Goal: Transaction & Acquisition: Obtain resource

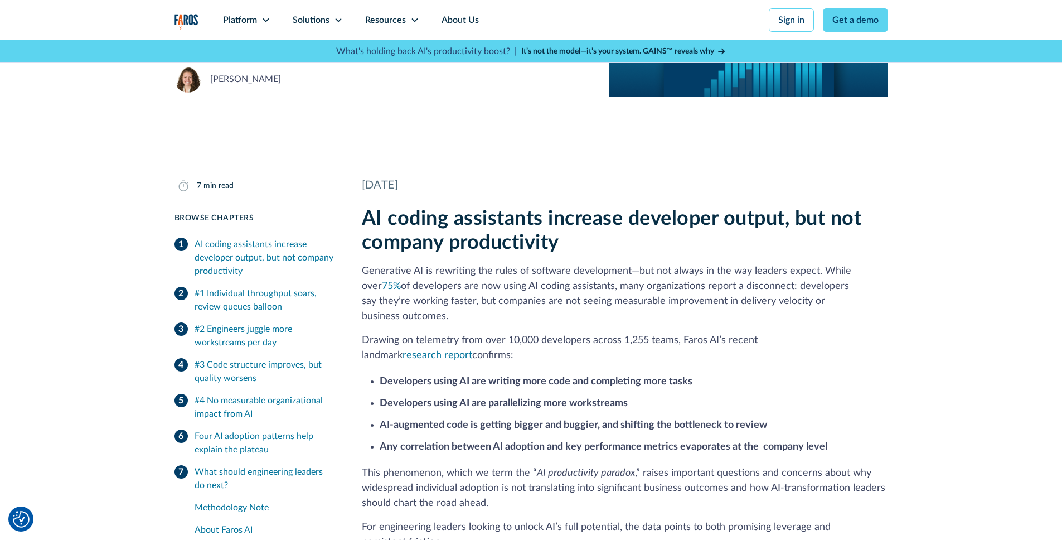
scroll to position [158, 0]
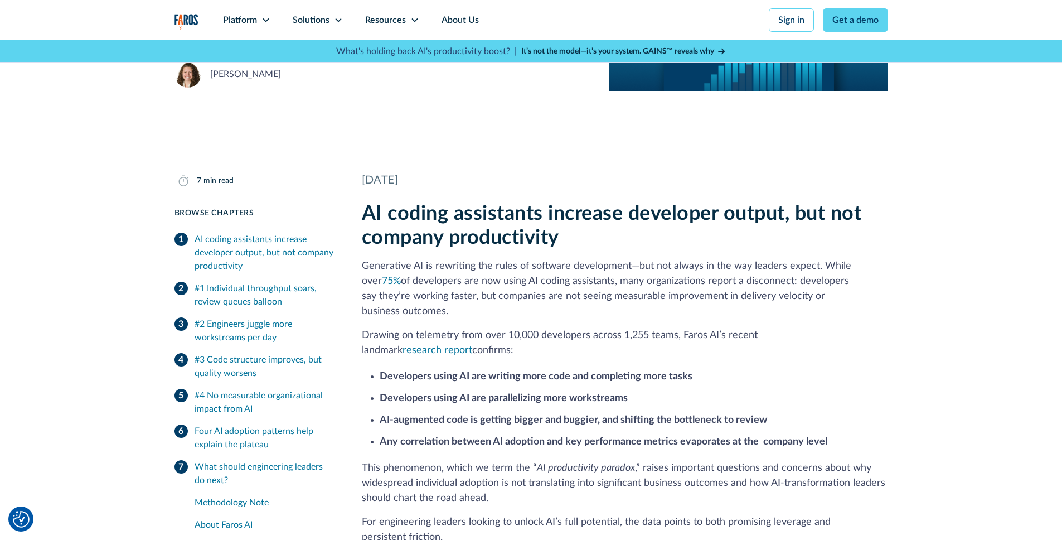
click at [227, 431] on div "Four AI adoption patterns help explain the plateau" at bounding box center [265, 437] width 140 height 27
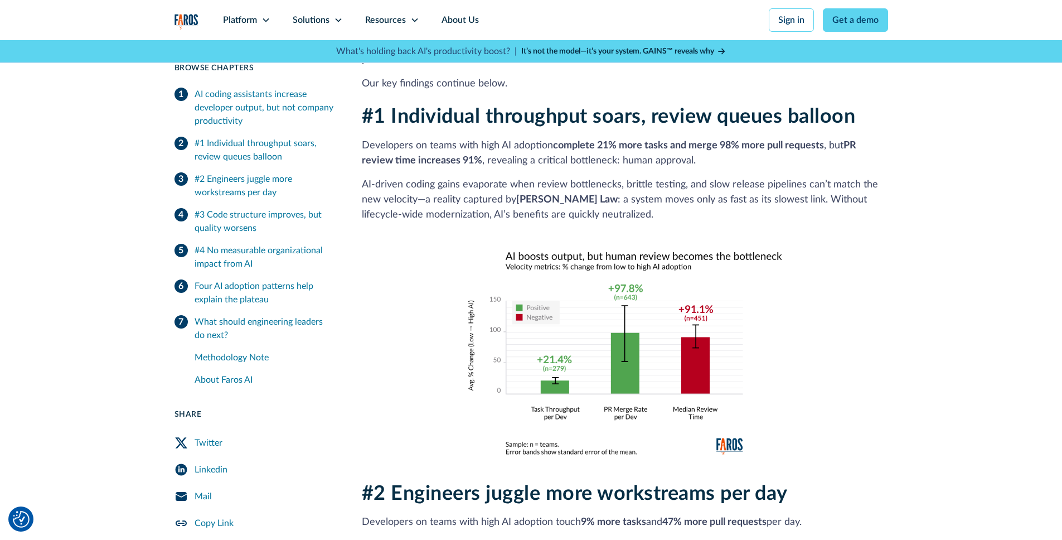
scroll to position [636, 0]
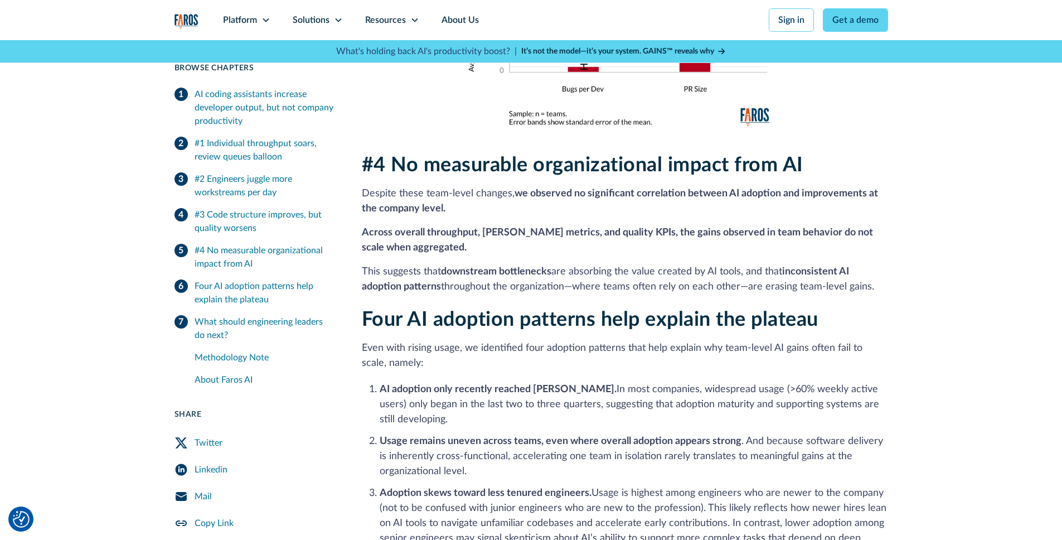
click at [454, 320] on div "Four AI adoption patterns help explain the plateau Even with rising usage, we i…" at bounding box center [625, 453] width 526 height 290
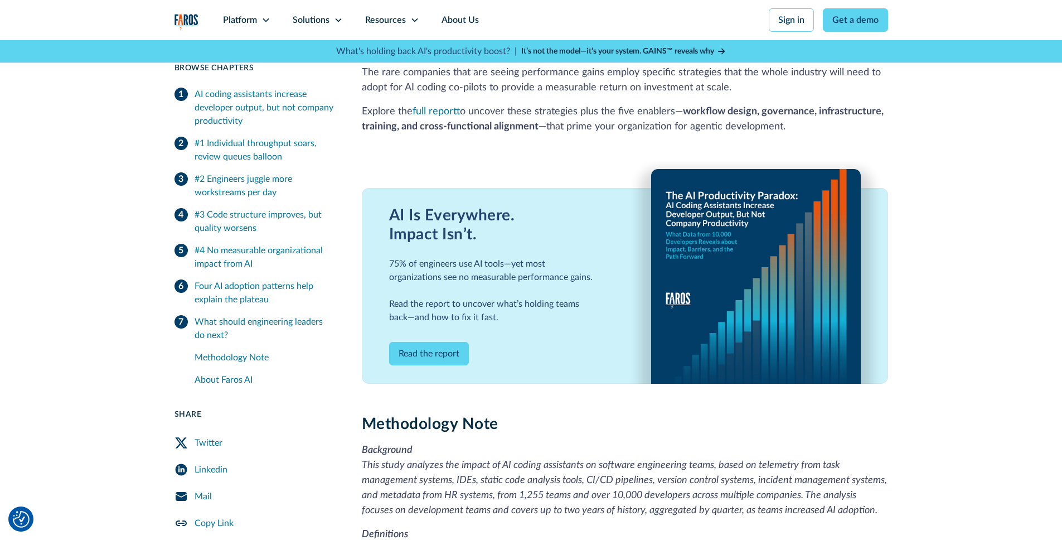
scroll to position [2393, 0]
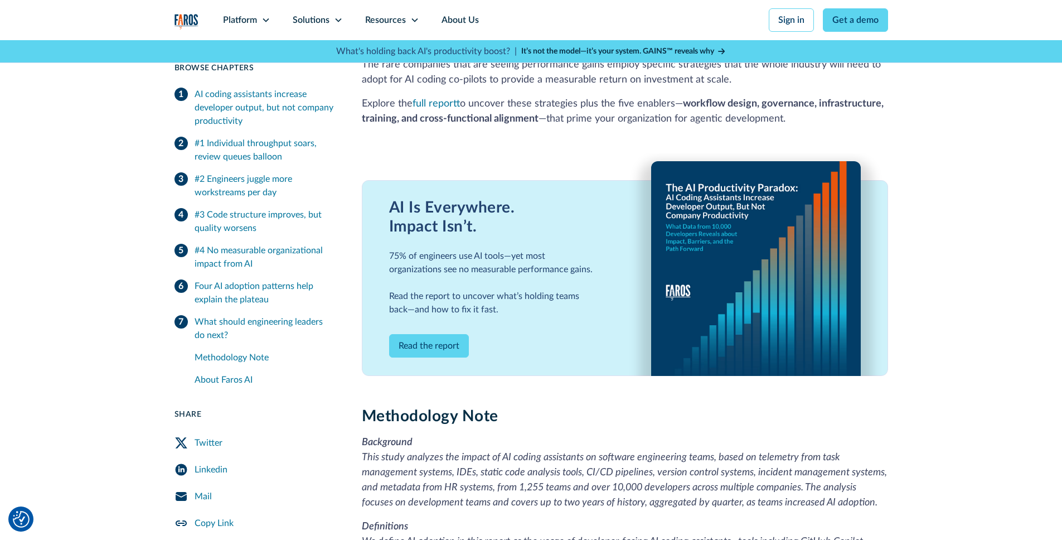
click at [449, 334] on link "Read the report" at bounding box center [429, 345] width 80 height 23
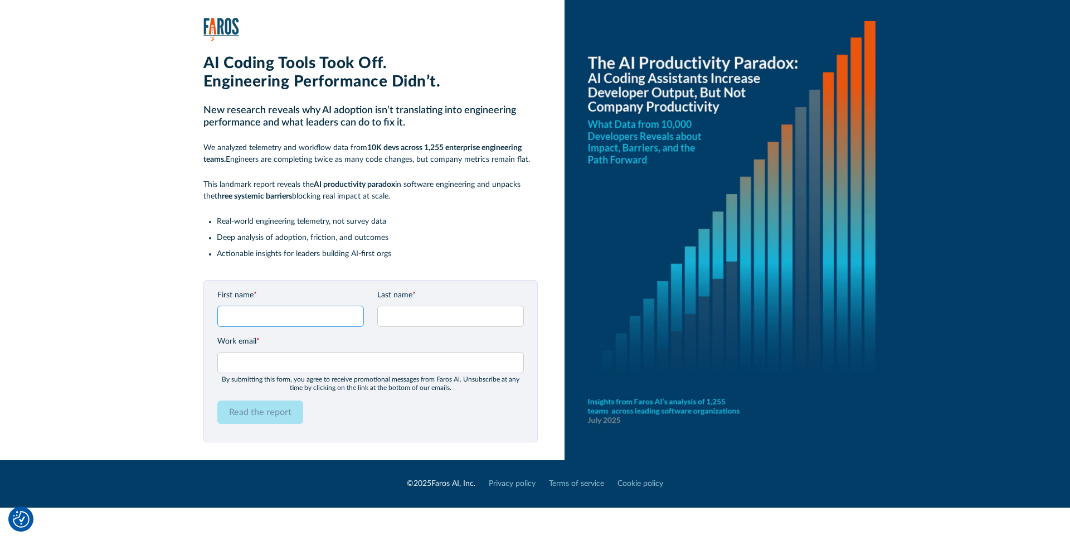
click at [246, 312] on input "First name *" at bounding box center [290, 315] width 147 height 21
type input "Sergejs"
type input "Sušinskis"
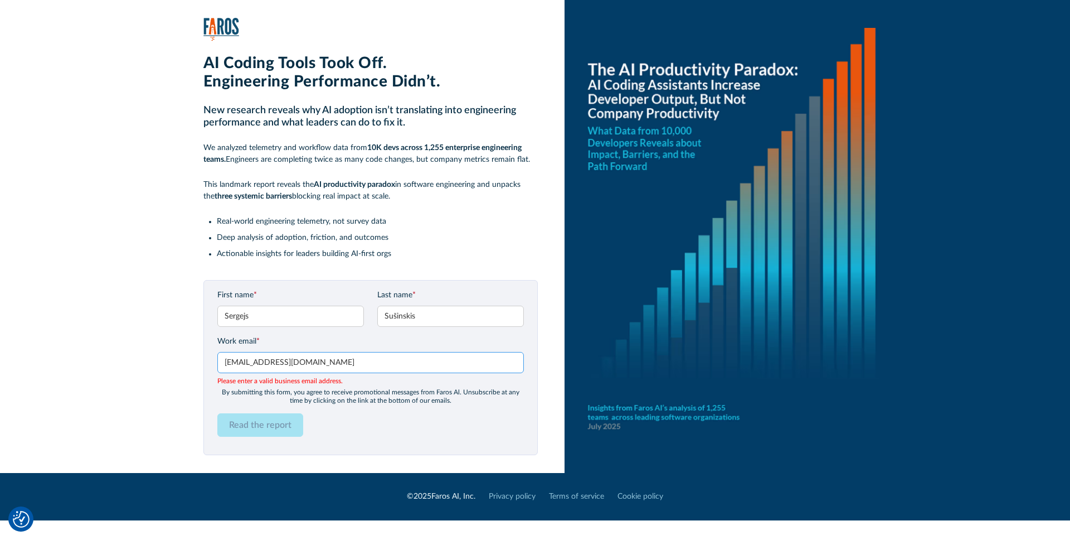
click at [308, 364] on input "[EMAIL_ADDRESS][DOMAIN_NAME]" at bounding box center [370, 362] width 307 height 21
click at [166, 364] on div "AI Coding Tools Took Off. Engineering Performance Didn’t. New research reveals …" at bounding box center [551, 236] width 1038 height 473
click at [326, 371] on input "[EMAIL_ADDRESS][DOMAIN_NAME]" at bounding box center [370, 362] width 307 height 21
type input "[EMAIL_ADDRESS][DOMAIN_NAME]"
click at [272, 309] on input "Sergejs" at bounding box center [290, 315] width 147 height 21
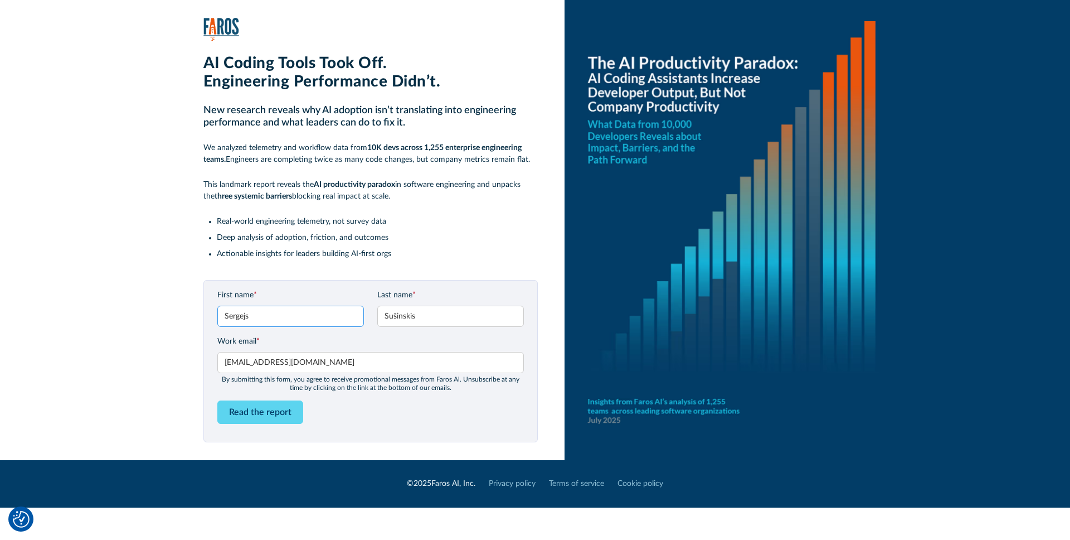
click at [252, 314] on input "Sergejs" at bounding box center [290, 315] width 147 height 21
type input "Sergejs"
click at [434, 313] on input "Sušinskis" at bounding box center [450, 315] width 147 height 21
type input "Sušinskis"
click at [313, 333] on form "First name * [PERSON_NAME] Last name * [PERSON_NAME] Work email * [PERSON_NAME]…" at bounding box center [370, 360] width 307 height 143
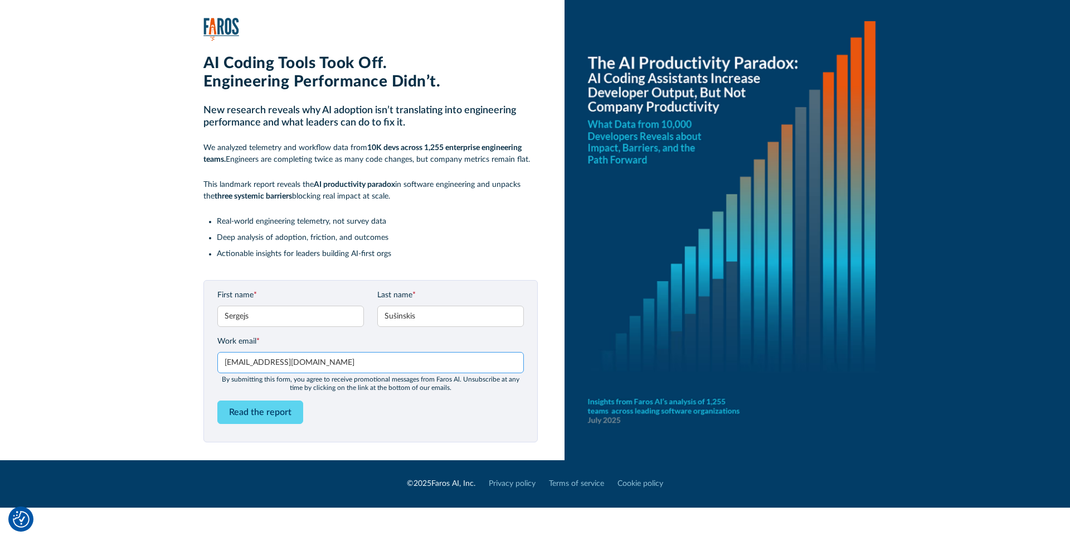
click at [336, 370] on input "[EMAIL_ADDRESS][DOMAIN_NAME]" at bounding box center [370, 362] width 307 height 21
drag, startPoint x: 370, startPoint y: 363, endPoint x: 212, endPoint y: 358, distance: 157.8
click at [212, 358] on div "First name * [PERSON_NAME] Last name * [PERSON_NAME] Work email * [PERSON_NAME]…" at bounding box center [370, 361] width 334 height 162
paste input "ynski"
type input "[EMAIL_ADDRESS][DOMAIN_NAME]"
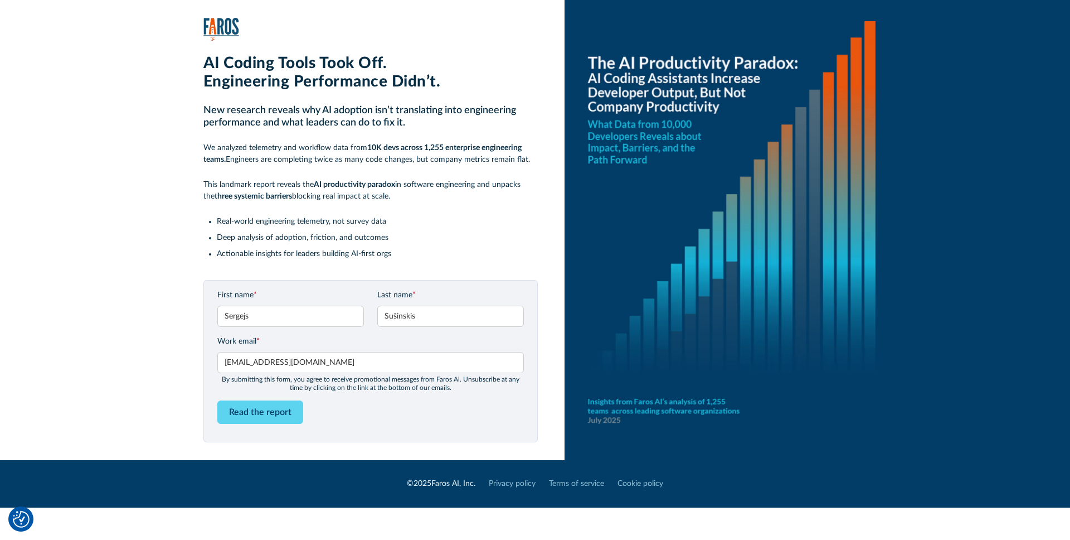
click at [212, 358] on div "First name * [PERSON_NAME] Last name * [PERSON_NAME] Work email * [PERSON_NAME]…" at bounding box center [370, 361] width 334 height 162
click at [237, 413] on input "Read the report" at bounding box center [260, 411] width 86 height 23
